Goal: Navigation & Orientation: Find specific page/section

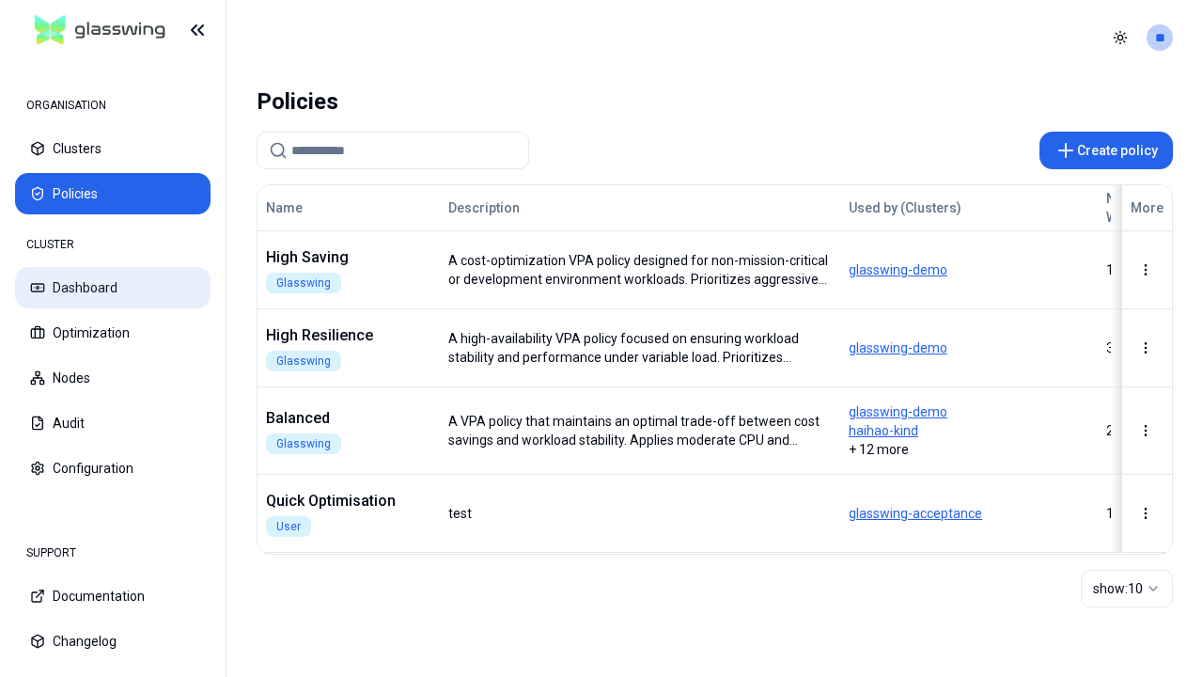
click at [113, 288] on button "Dashboard" at bounding box center [112, 287] width 195 height 41
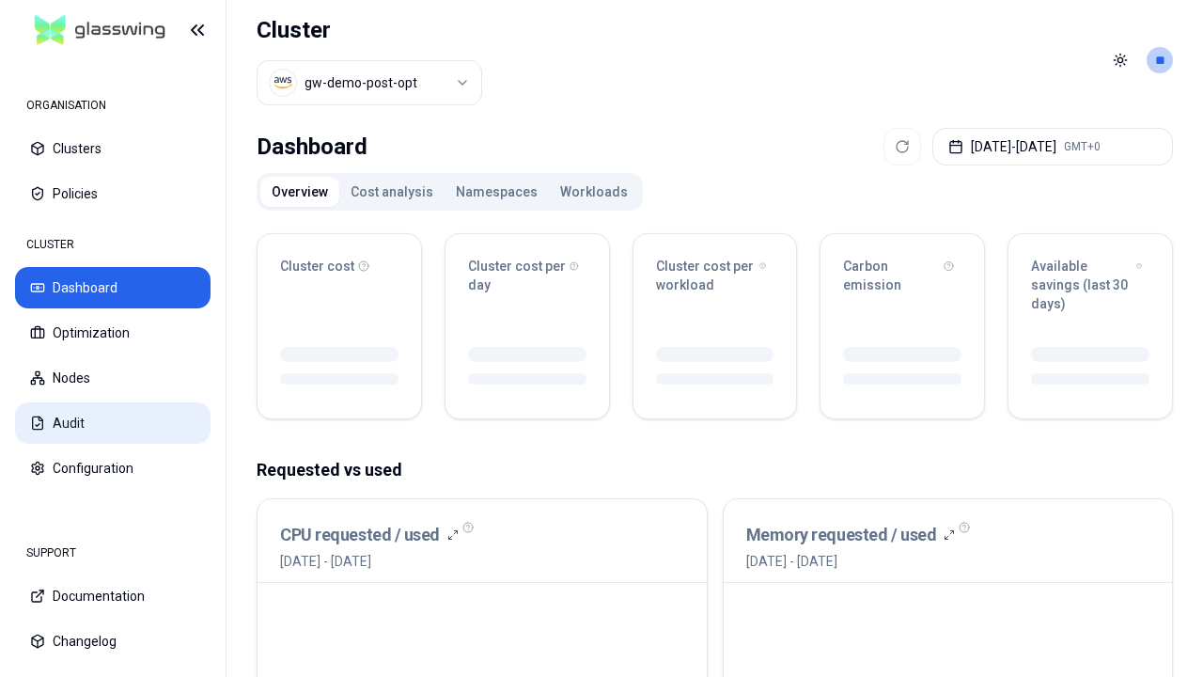
click at [113, 423] on button "Audit" at bounding box center [112, 422] width 195 height 41
